Goal: Information Seeking & Learning: Learn about a topic

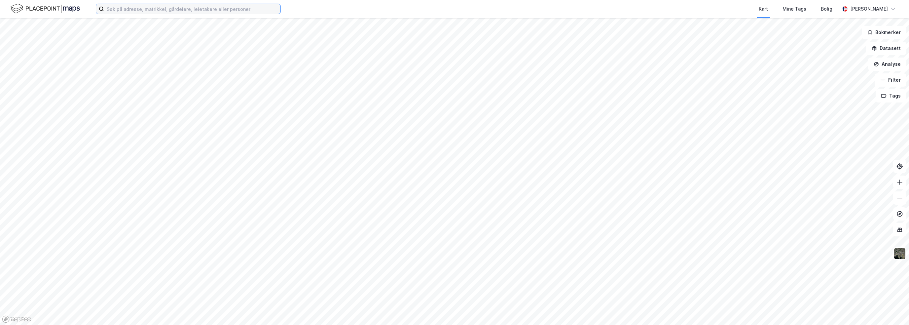
click at [144, 10] on input at bounding box center [192, 9] width 176 height 10
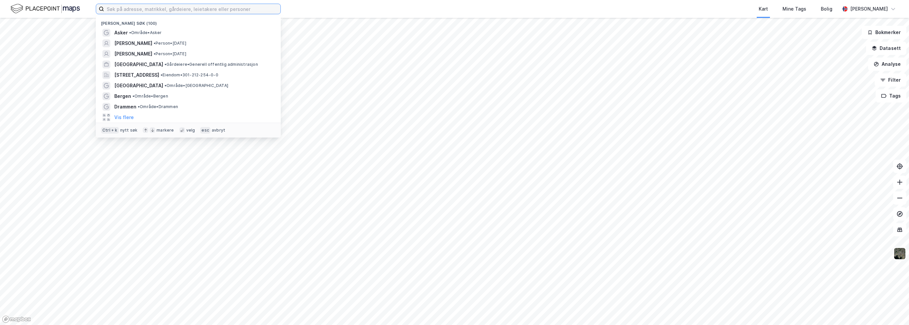
paste input "Finkefaret 19, 1388 Borgen"
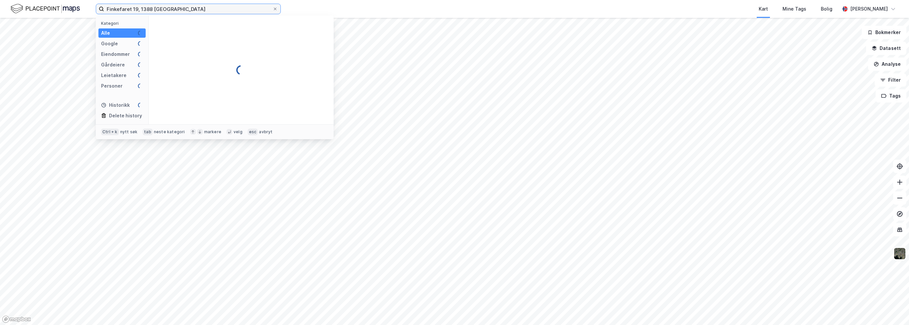
type input "Finkefaret 19, 1388 Borgen"
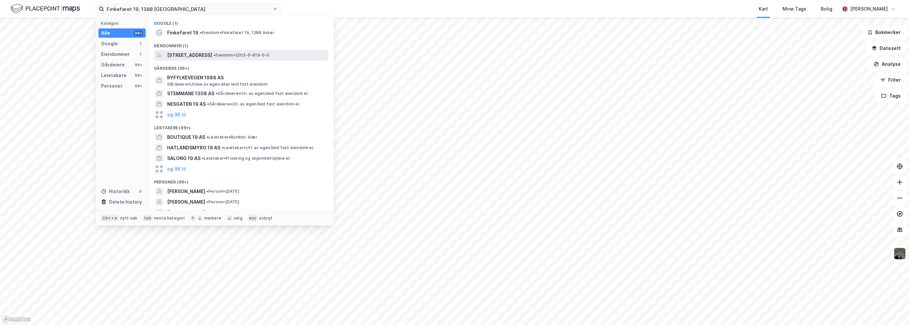
click at [207, 52] on span "Finkefaret 19, 1388, BORGEN, ASKER" at bounding box center [189, 55] width 45 height 8
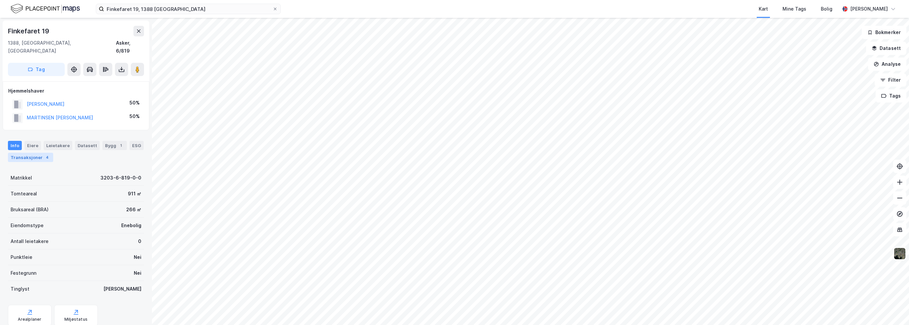
click at [40, 153] on div "Transaksjoner 4" at bounding box center [30, 157] width 45 height 9
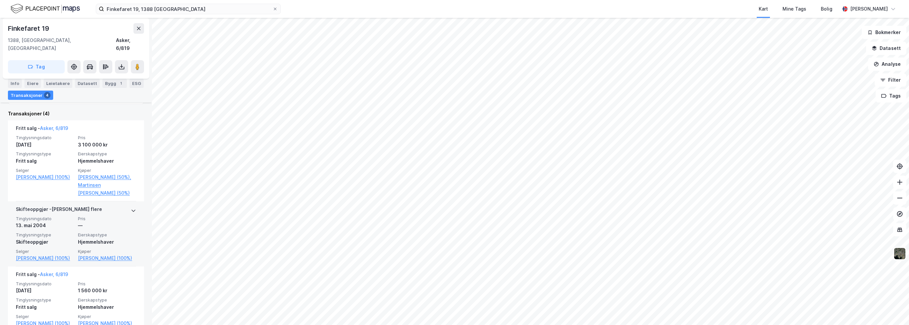
scroll to position [165, 0]
click at [275, 8] on icon at bounding box center [275, 9] width 3 height 3
click at [273, 8] on input "Finkefaret 19, 1388 Borgen" at bounding box center [188, 9] width 169 height 10
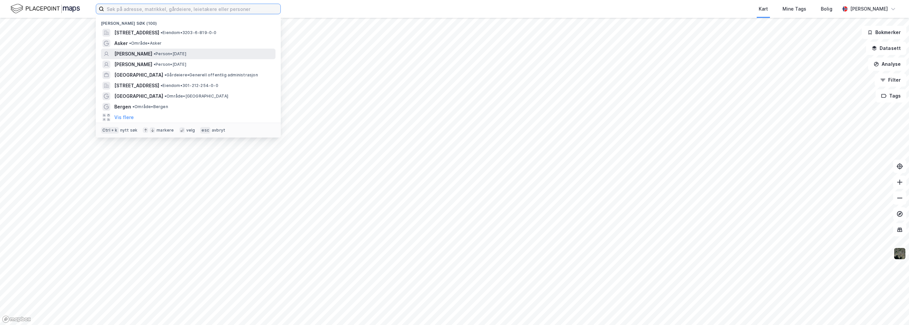
paste input "Åstadveien"
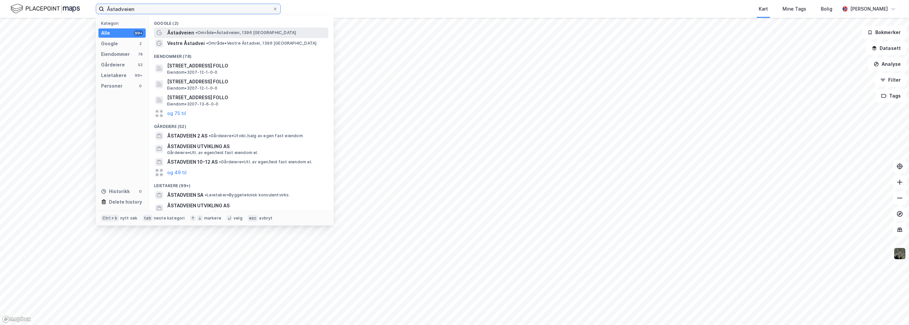
type input "Åstadveien"
click at [205, 32] on span "• Område • Åstadveien, 1396 Billingstad" at bounding box center [246, 32] width 100 height 5
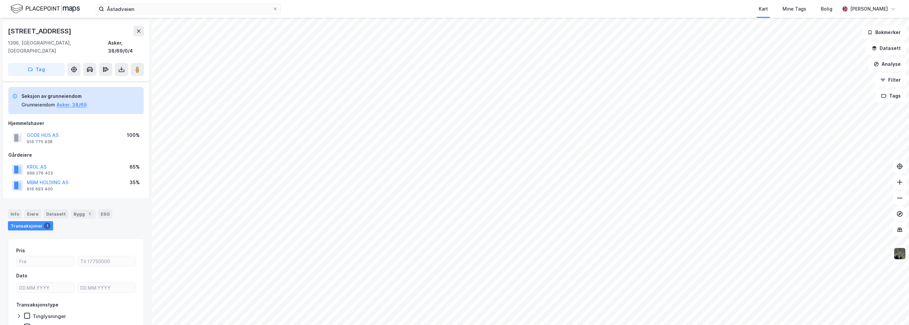
scroll to position [29, 0]
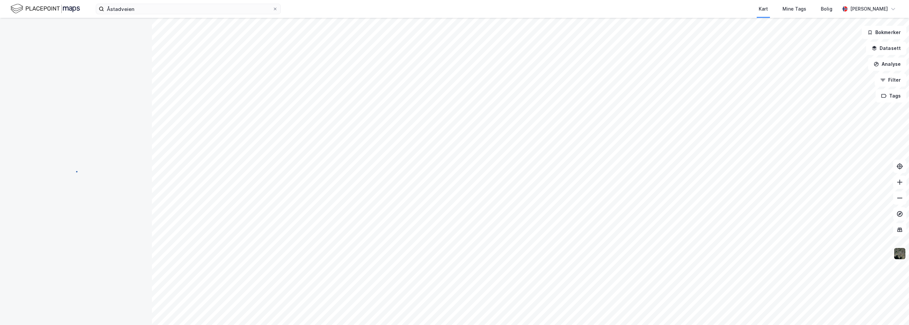
scroll to position [12, 0]
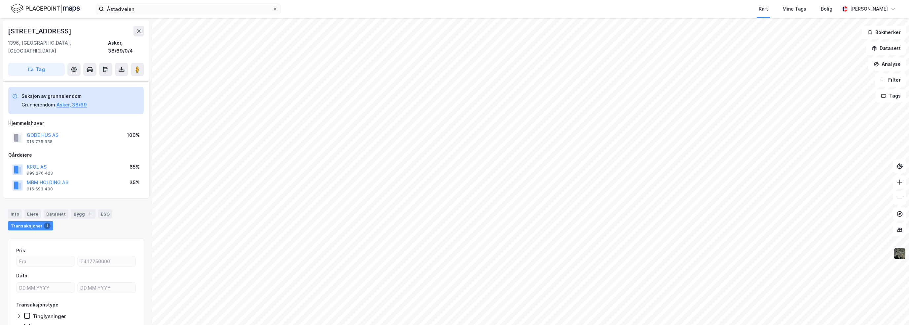
scroll to position [12, 0]
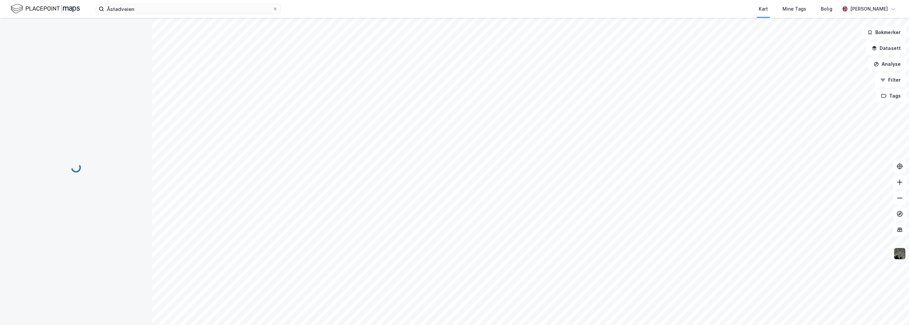
scroll to position [12, 0]
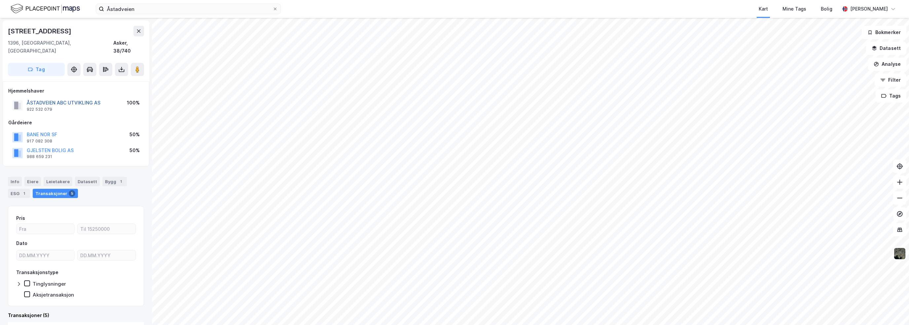
click at [0, 0] on button "ÅSTADVEIEN ABC UTVIKLING AS" at bounding box center [0, 0] width 0 height 0
